Goal: Transaction & Acquisition: Purchase product/service

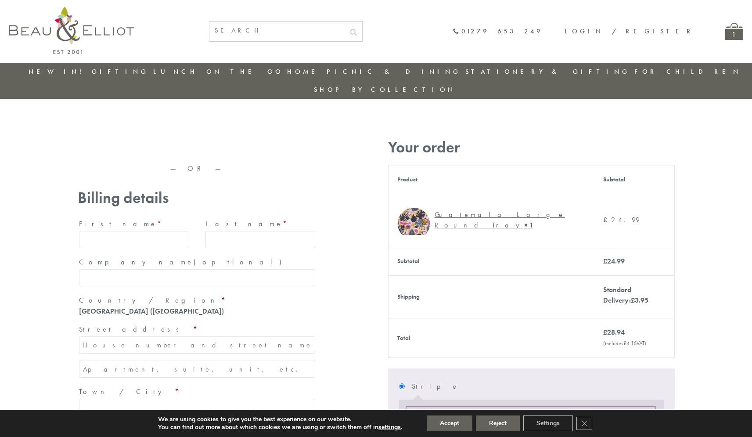
type input "[EMAIL_ADDRESS][DOMAIN_NAME]"
type input "Maria"
type input "Williams"
type input "23, Scottsdale, Happytown"
type input "London"
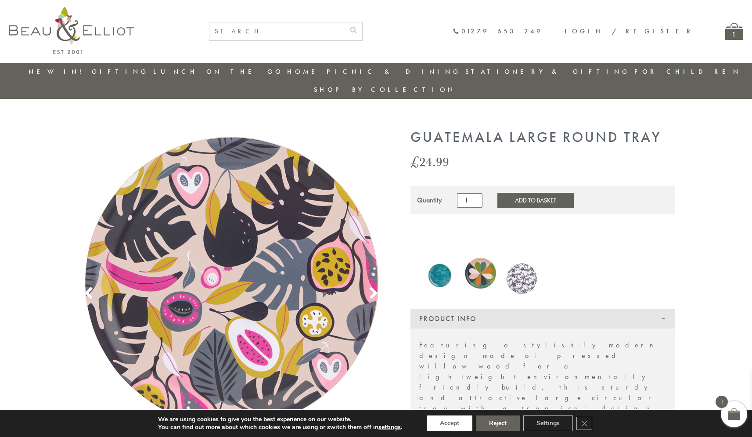
click at [450, 423] on button "Accept" at bounding box center [450, 424] width 46 height 16
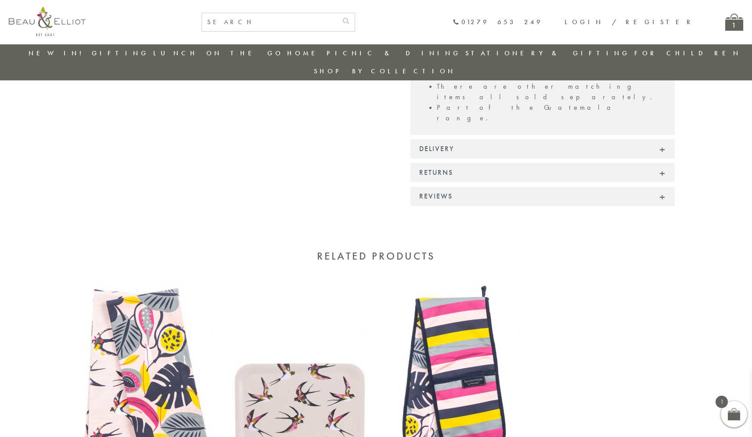
scroll to position [487, 0]
